Goal: Find specific page/section: Find specific page/section

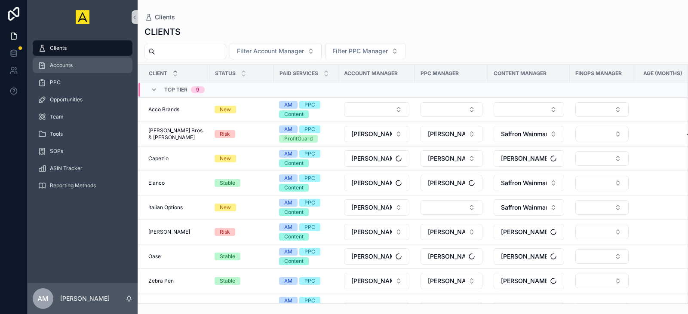
click at [70, 63] on span "Accounts" at bounding box center [61, 65] width 23 height 7
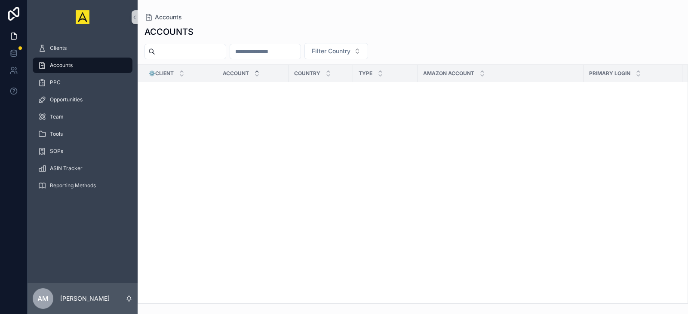
scroll to position [4011, 0]
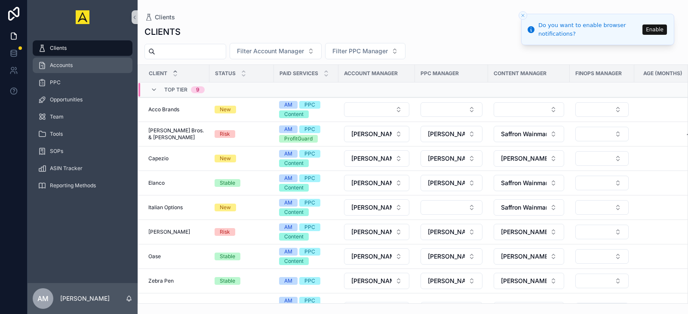
click at [68, 71] on div "Accounts" at bounding box center [82, 65] width 89 height 14
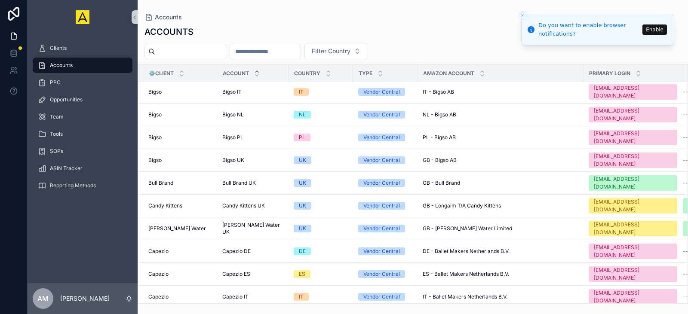
scroll to position [731, 0]
